Goal: Task Accomplishment & Management: Manage account settings

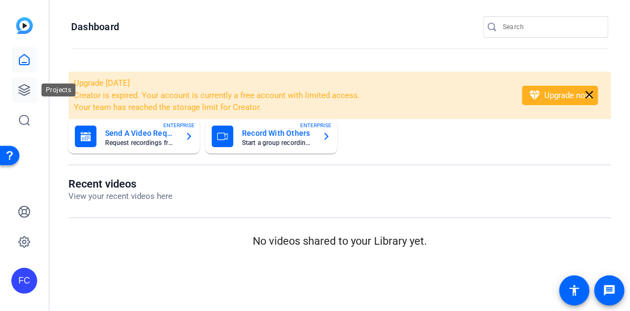
click at [26, 88] on icon at bounding box center [24, 90] width 11 height 11
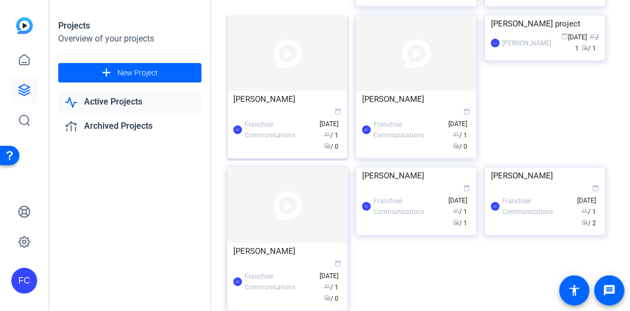
scroll to position [108, 0]
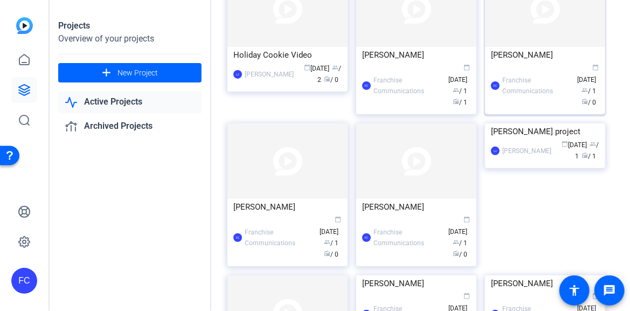
click at [528, 88] on div "FC Franchise Communications calendar_today [DATE] group / 1 radio / 0" at bounding box center [545, 85] width 108 height 45
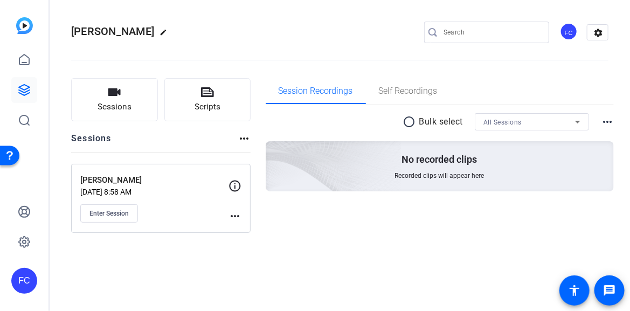
click at [234, 214] on mat-icon "more_horiz" at bounding box center [235, 216] width 13 height 13
click at [260, 246] on span "Archive Session" at bounding box center [261, 245] width 49 height 13
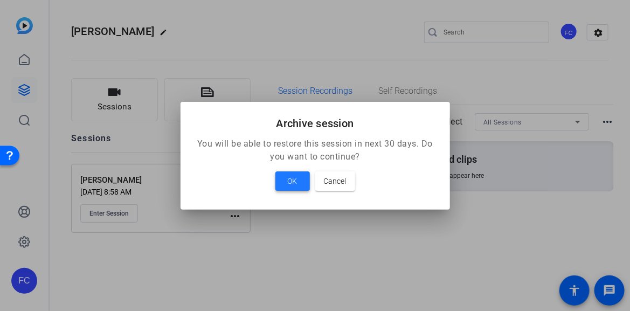
click at [293, 179] on span "OK" at bounding box center [293, 181] width 10 height 13
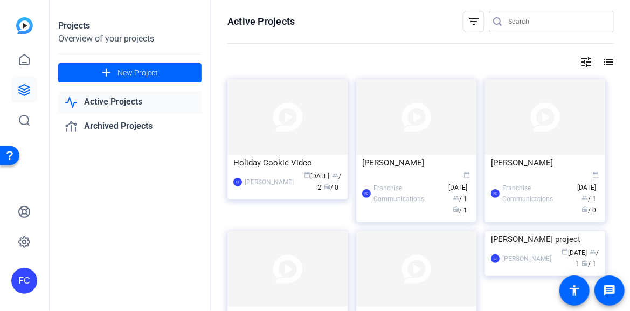
drag, startPoint x: 584, startPoint y: 161, endPoint x: 284, endPoint y: 252, distance: 313.6
click at [284, 231] on div "Holiday Cookie Video [PERSON_NAME] calendar_today [DATE] group / 2 radio / 0" at bounding box center [292, 155] width 129 height 152
click at [545, 164] on div "[PERSON_NAME]" at bounding box center [545, 163] width 108 height 16
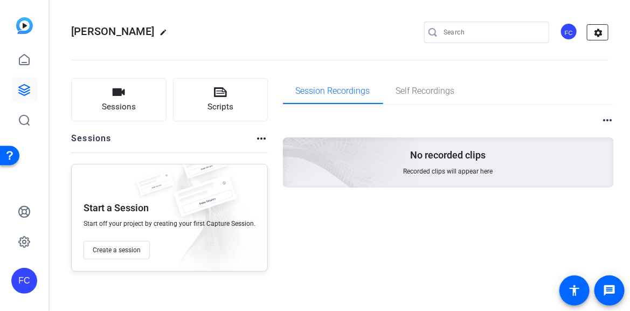
click at [595, 33] on mat-icon "settings" at bounding box center [599, 33] width 22 height 16
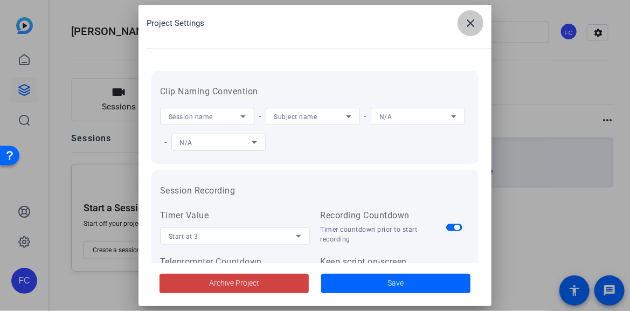
click at [472, 21] on mat-icon "close" at bounding box center [470, 23] width 13 height 13
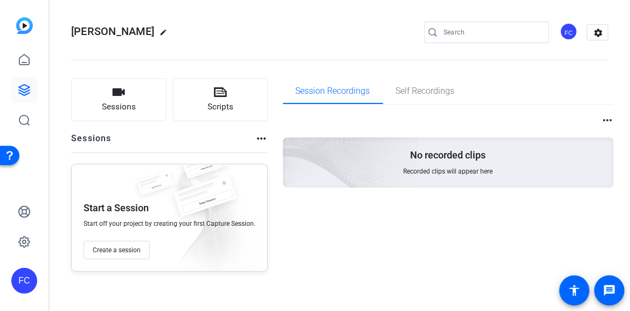
click at [609, 122] on mat-icon "more_horiz" at bounding box center [607, 120] width 13 height 13
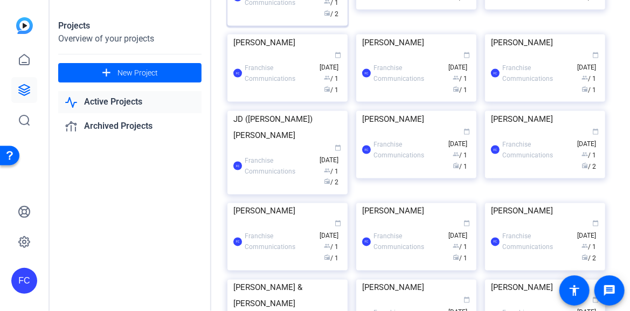
scroll to position [647, 0]
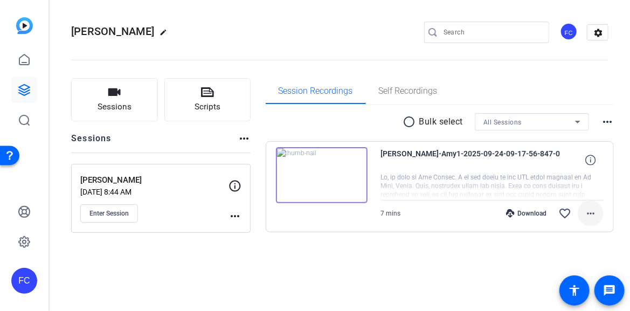
click at [591, 212] on mat-icon "more_horiz" at bounding box center [591, 213] width 13 height 13
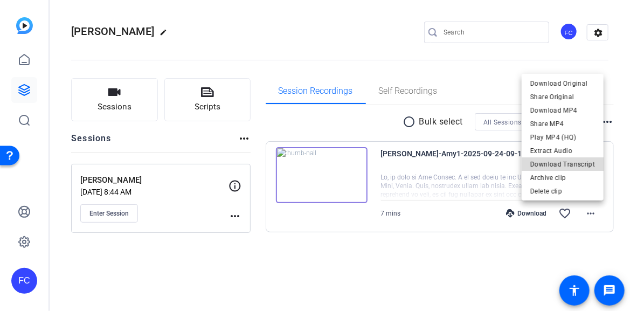
click at [576, 166] on span "Download Transcript" at bounding box center [563, 163] width 65 height 13
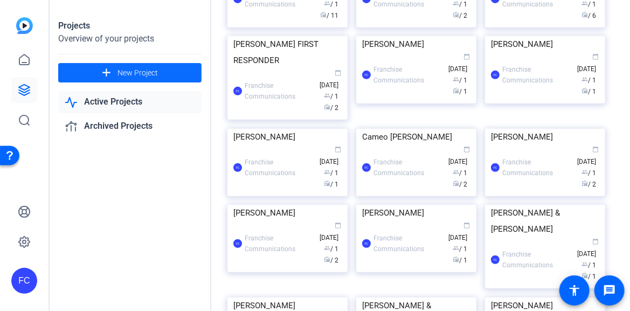
scroll to position [1146, 0]
